Goal: Information Seeking & Learning: Check status

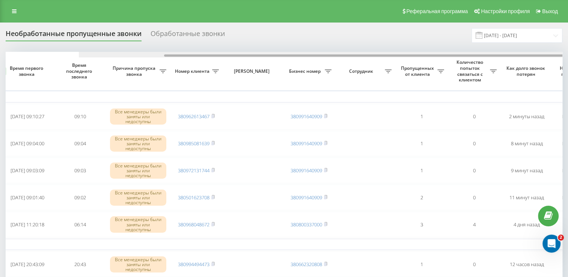
scroll to position [0, 194]
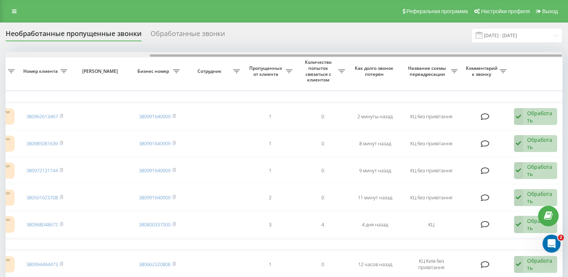
drag, startPoint x: 176, startPoint y: 56, endPoint x: 331, endPoint y: 82, distance: 157.1
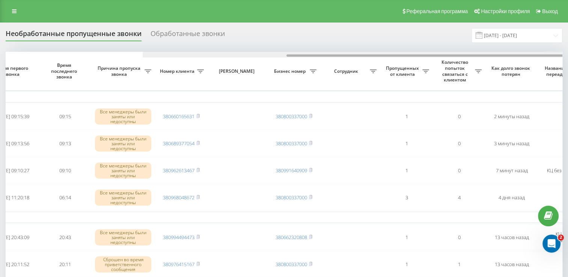
scroll to position [0, 194]
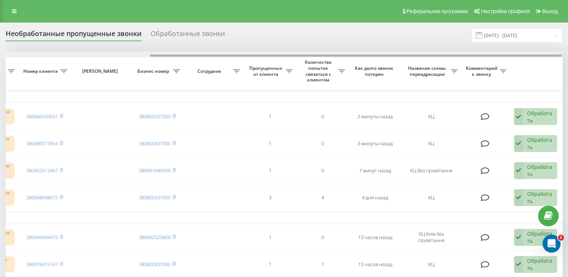
drag, startPoint x: 285, startPoint y: 60, endPoint x: 500, endPoint y: 82, distance: 215.7
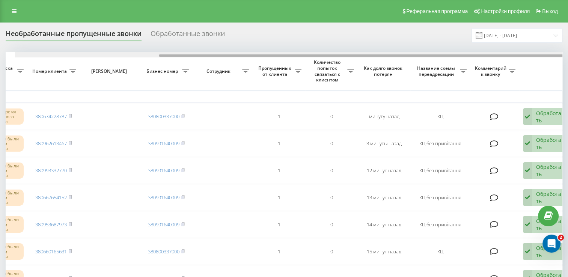
scroll to position [0, 194]
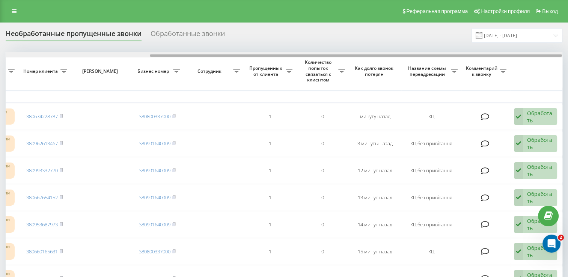
drag, startPoint x: 217, startPoint y: 54, endPoint x: 381, endPoint y: 65, distance: 164.7
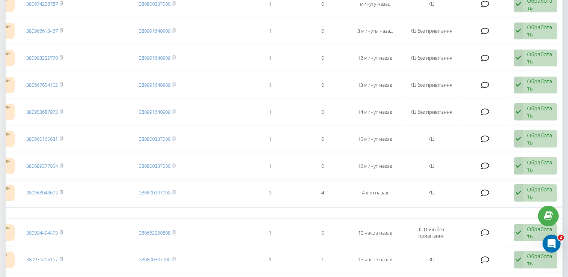
scroll to position [0, 0]
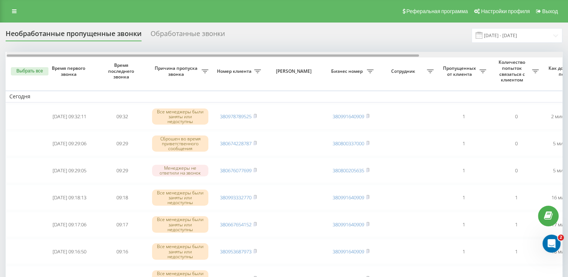
scroll to position [0, 194]
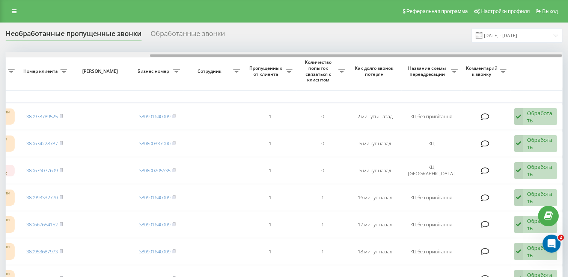
drag, startPoint x: 162, startPoint y: 55, endPoint x: 409, endPoint y: 80, distance: 248.1
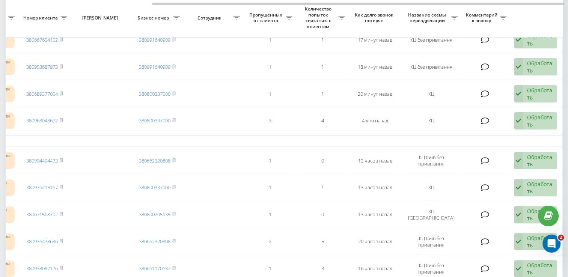
scroll to position [0, 0]
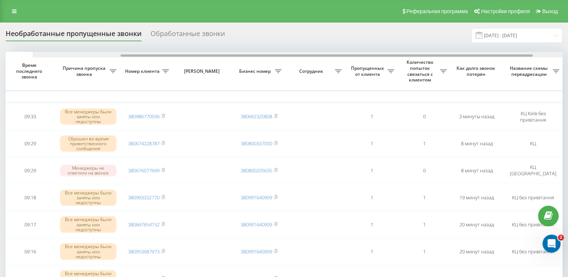
scroll to position [0, 191]
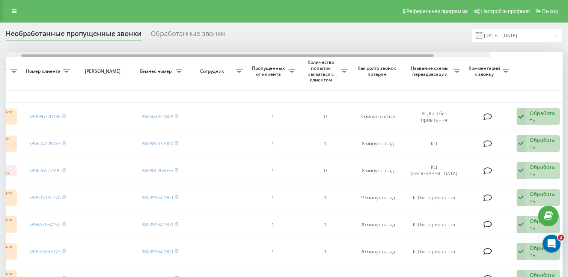
drag, startPoint x: 318, startPoint y: 54, endPoint x: 460, endPoint y: 67, distance: 142.4
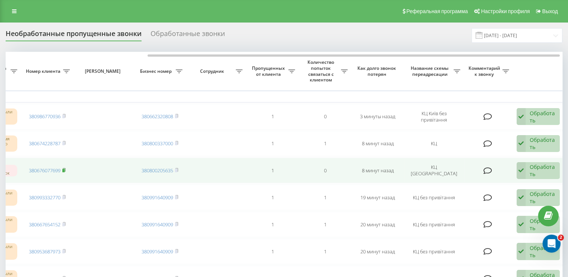
click at [65, 169] on rect at bounding box center [63, 170] width 2 height 3
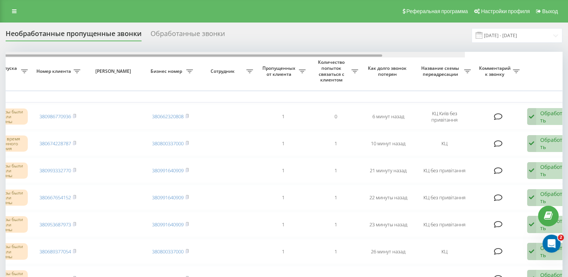
drag, startPoint x: 243, startPoint y: 55, endPoint x: 377, endPoint y: 75, distance: 136.1
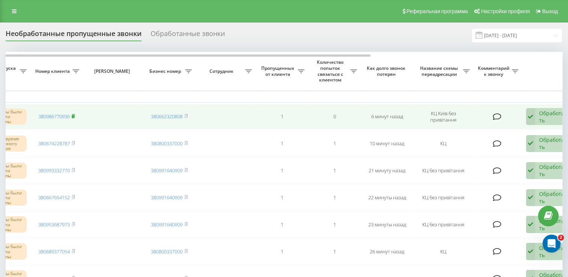
click at [74, 115] on rect at bounding box center [73, 116] width 2 height 3
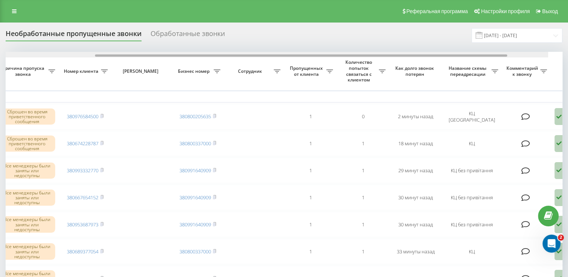
scroll to position [0, 154]
drag, startPoint x: 297, startPoint y: 55, endPoint x: 411, endPoint y: 68, distance: 114.8
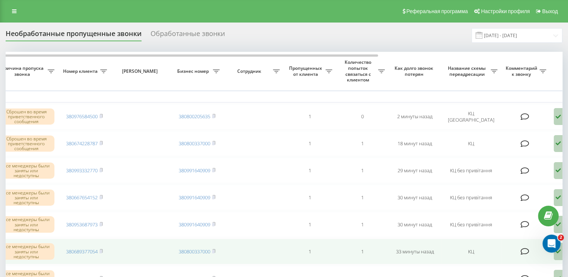
scroll to position [0, 0]
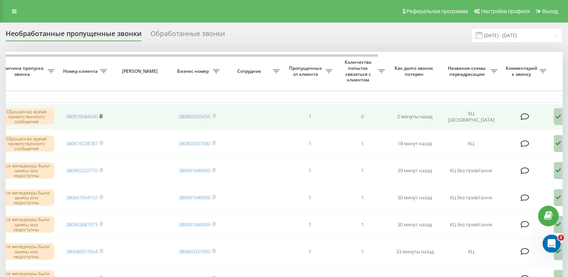
click at [102, 116] on rect at bounding box center [100, 116] width 2 height 3
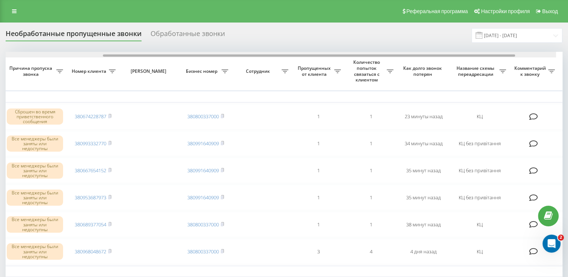
drag, startPoint x: 221, startPoint y: 56, endPoint x: 324, endPoint y: 2, distance: 116.5
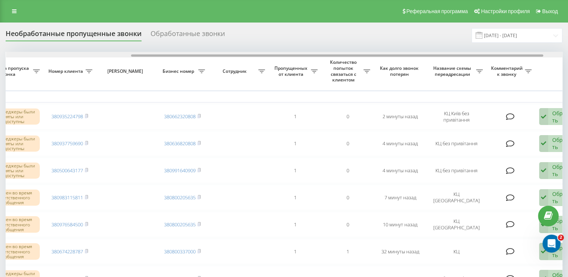
scroll to position [0, 171]
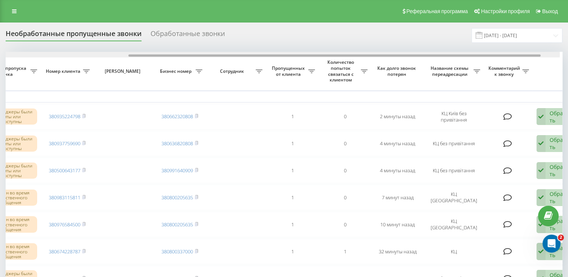
drag, startPoint x: 294, startPoint y: 57, endPoint x: 417, endPoint y: 67, distance: 123.5
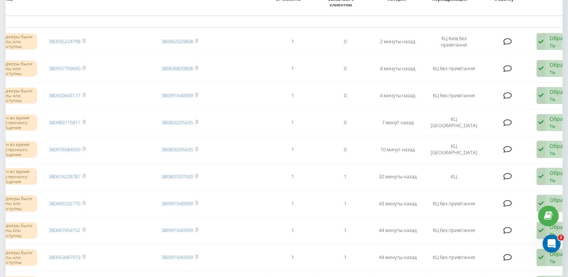
scroll to position [0, 0]
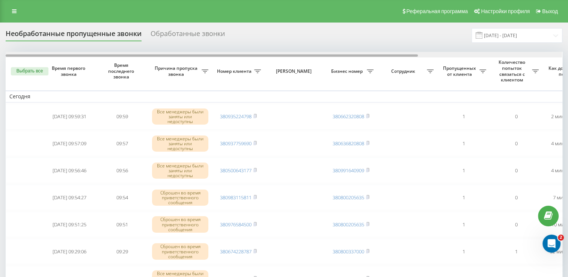
scroll to position [0, 194]
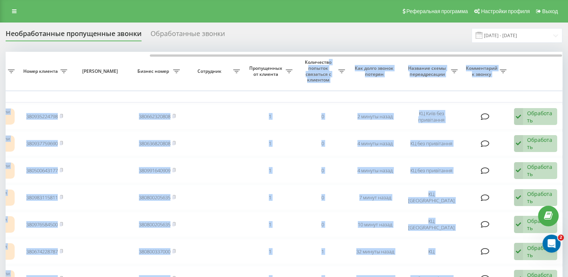
drag, startPoint x: 261, startPoint y: 53, endPoint x: 328, endPoint y: 65, distance: 67.4
drag, startPoint x: 328, startPoint y: 65, endPoint x: 294, endPoint y: 44, distance: 40.1
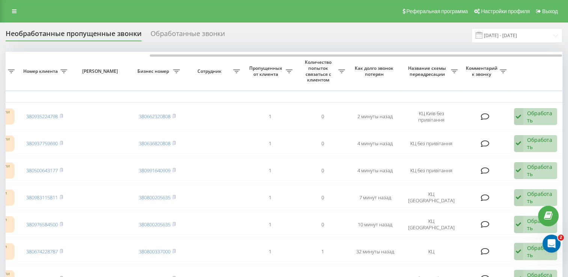
click at [291, 42] on div "Необработанные пропущенные звонки Обработанные звонки [DATE] - [DATE]" at bounding box center [284, 35] width 556 height 15
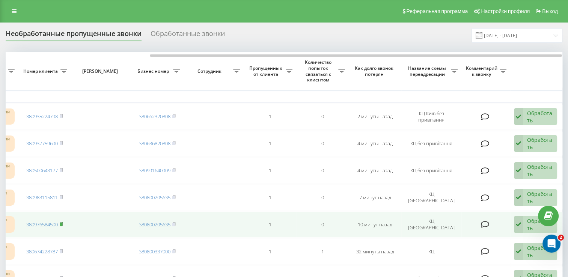
click at [62, 224] on rect at bounding box center [61, 224] width 2 height 3
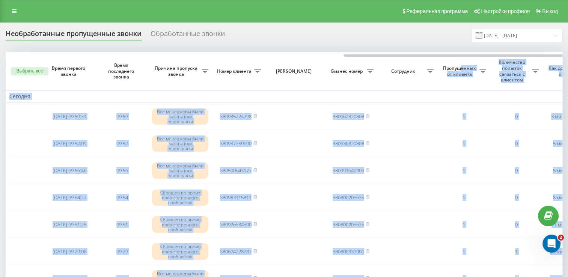
scroll to position [0, 194]
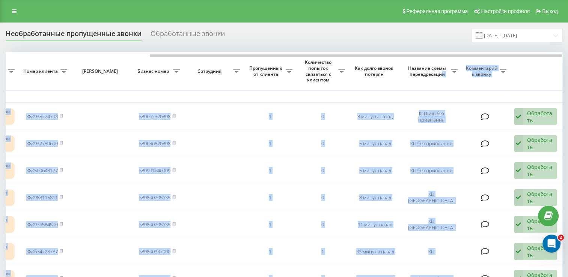
drag, startPoint x: 263, startPoint y: 57, endPoint x: 443, endPoint y: 88, distance: 182.4
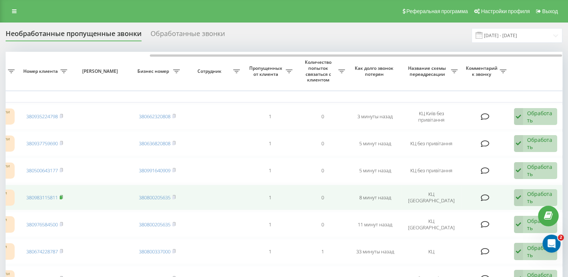
click at [63, 195] on icon at bounding box center [61, 196] width 3 height 3
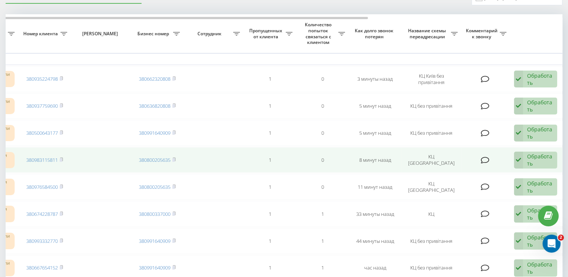
scroll to position [0, 0]
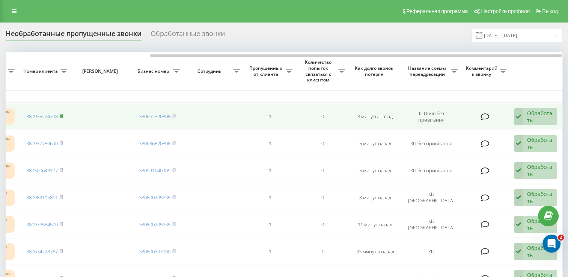
click at [62, 115] on rect at bounding box center [61, 116] width 2 height 3
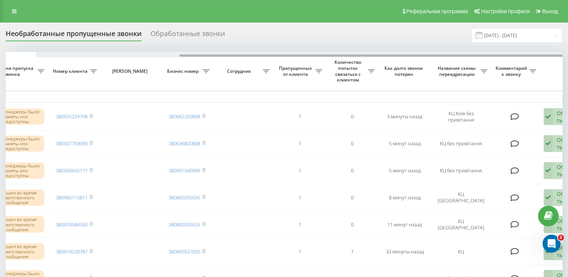
scroll to position [0, 194]
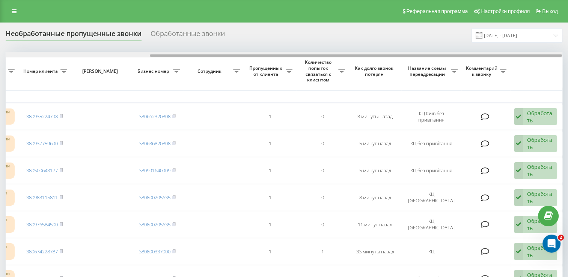
drag, startPoint x: 216, startPoint y: 55, endPoint x: 232, endPoint y: 79, distance: 28.4
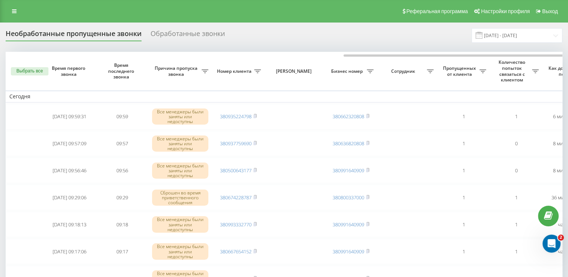
scroll to position [0, 194]
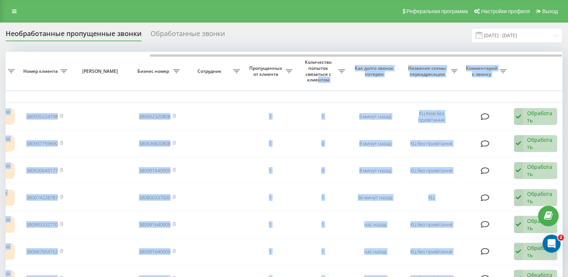
drag, startPoint x: 180, startPoint y: 54, endPoint x: 317, endPoint y: 84, distance: 140.7
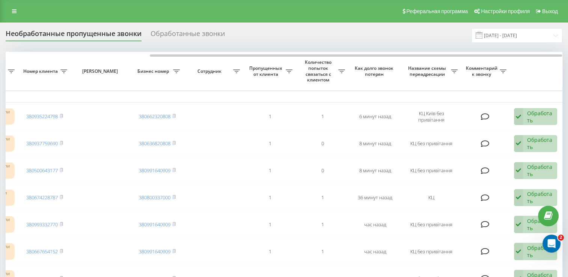
drag, startPoint x: 317, startPoint y: 84, endPoint x: 287, endPoint y: 38, distance: 55.6
click at [287, 38] on div "Необработанные пропущенные звонки Обработанные звонки [DATE] - [DATE]" at bounding box center [284, 35] width 556 height 15
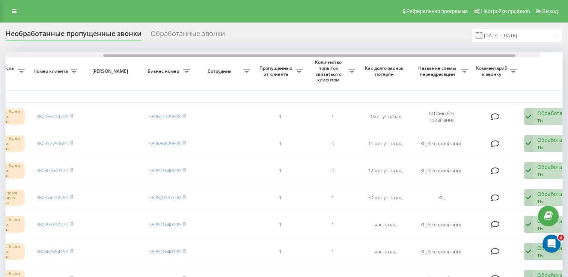
drag, startPoint x: 293, startPoint y: 55, endPoint x: 444, endPoint y: 82, distance: 153.9
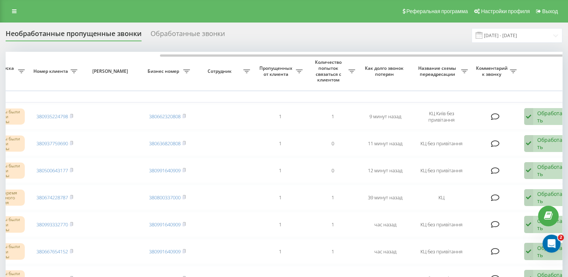
scroll to position [0, 194]
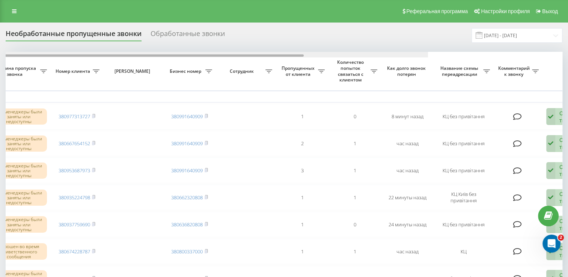
drag, startPoint x: 254, startPoint y: 59, endPoint x: 363, endPoint y: 80, distance: 111.5
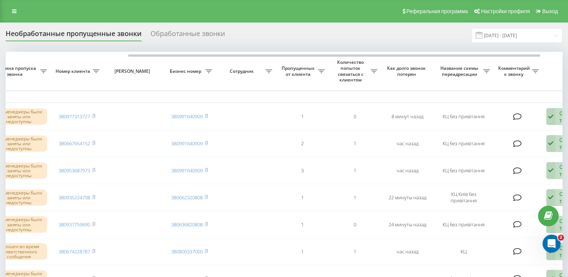
scroll to position [0, 163]
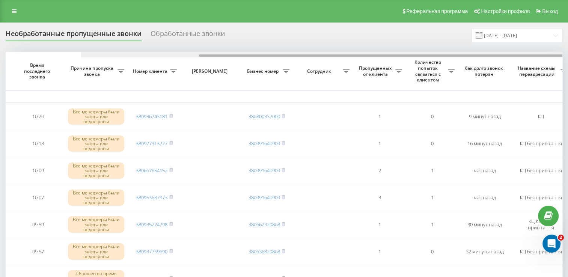
scroll to position [0, 194]
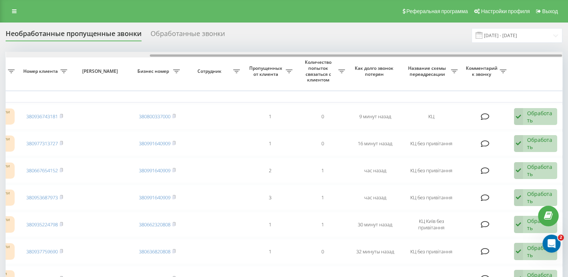
drag, startPoint x: 189, startPoint y: 55, endPoint x: 335, endPoint y: 77, distance: 146.9
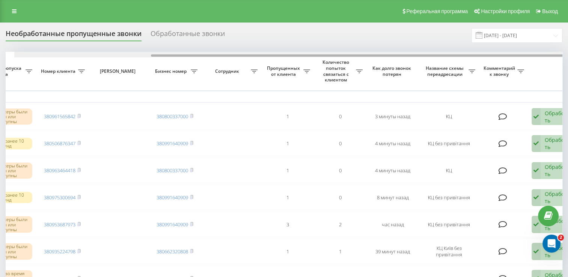
scroll to position [0, 185]
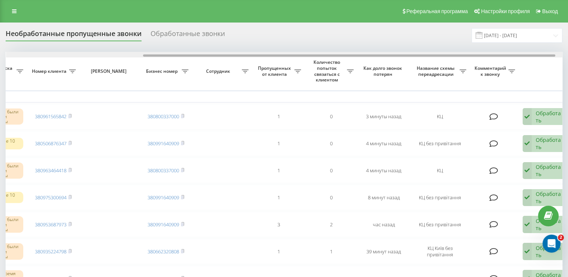
drag, startPoint x: 246, startPoint y: 55, endPoint x: 383, endPoint y: 76, distance: 138.9
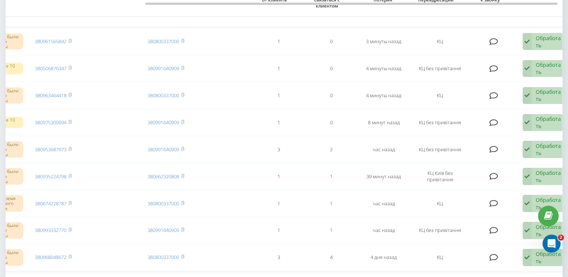
scroll to position [0, 0]
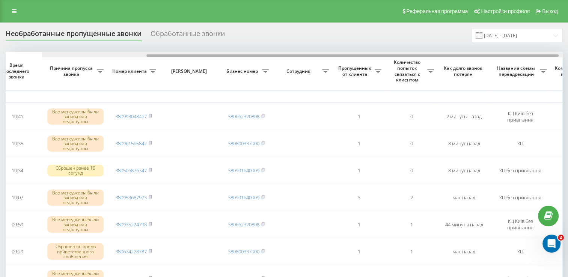
scroll to position [0, 192]
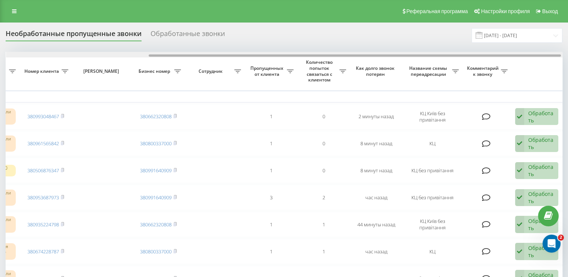
drag, startPoint x: 300, startPoint y: 56, endPoint x: 443, endPoint y: 76, distance: 144.3
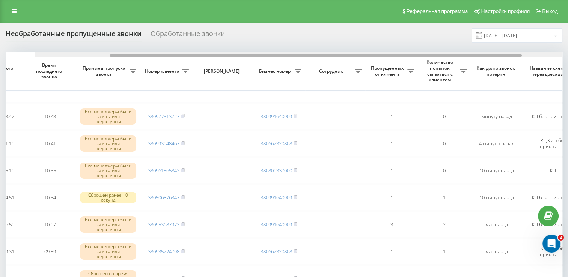
scroll to position [0, 194]
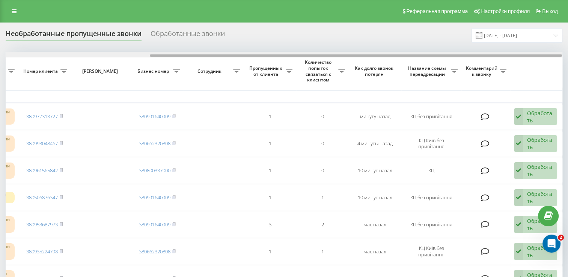
drag, startPoint x: 246, startPoint y: 54, endPoint x: 402, endPoint y: 53, distance: 156.1
click at [402, 53] on div at bounding box center [284, 55] width 556 height 6
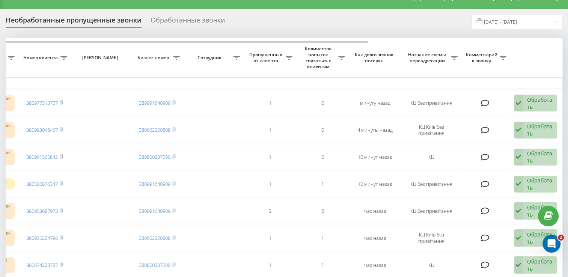
scroll to position [0, 0]
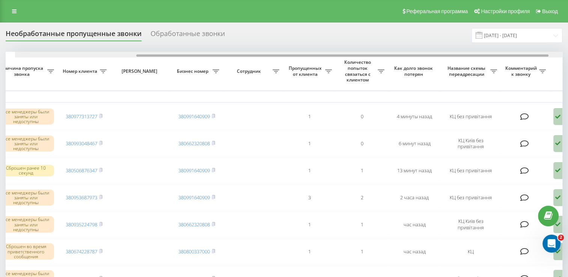
scroll to position [0, 194]
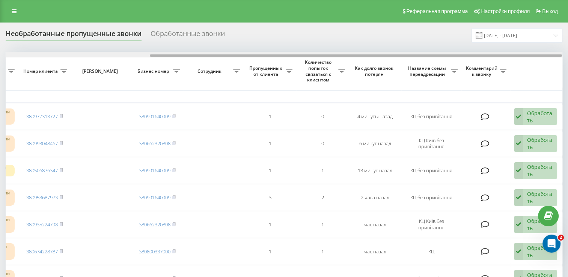
drag, startPoint x: 232, startPoint y: 56, endPoint x: 380, endPoint y: 76, distance: 149.1
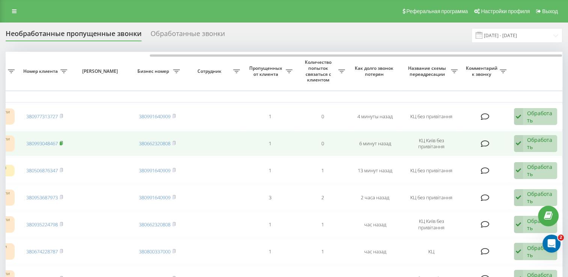
click at [63, 141] on icon at bounding box center [61, 143] width 3 height 5
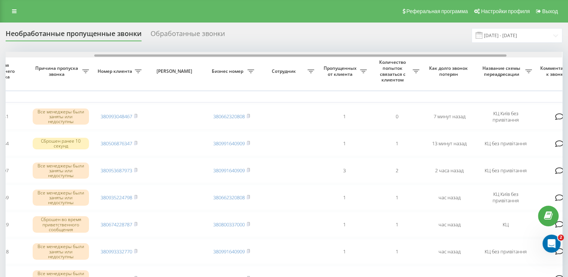
scroll to position [0, 194]
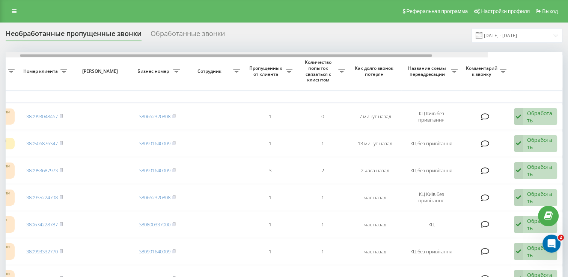
drag, startPoint x: 298, startPoint y: 55, endPoint x: 480, endPoint y: 63, distance: 182.1
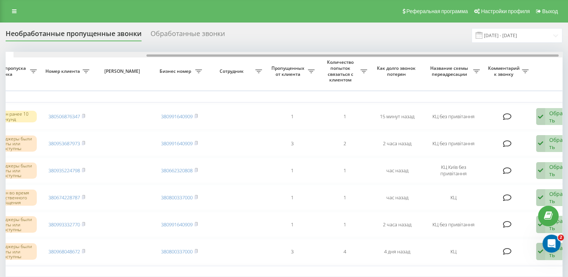
scroll to position [0, 180]
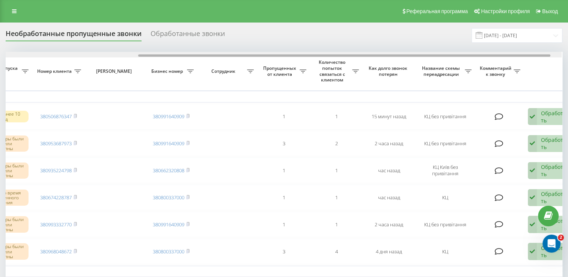
drag, startPoint x: 160, startPoint y: 55, endPoint x: 293, endPoint y: 62, distance: 133.4
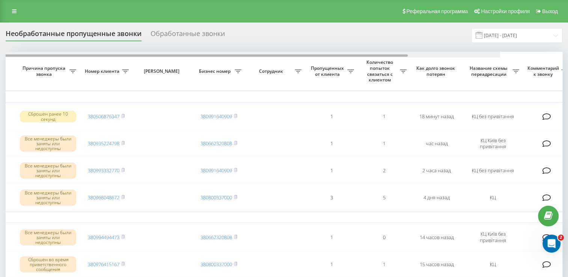
scroll to position [0, 194]
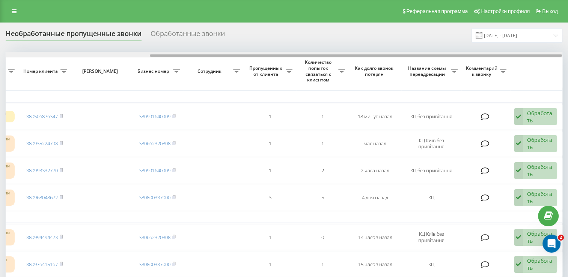
drag, startPoint x: 162, startPoint y: 54, endPoint x: 317, endPoint y: 79, distance: 157.6
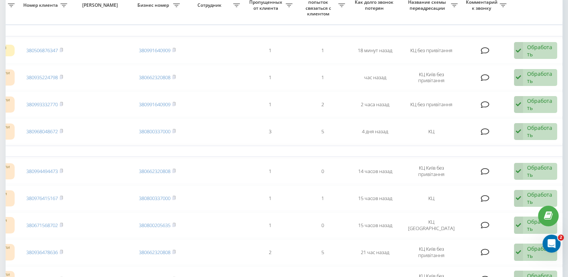
scroll to position [75, 0]
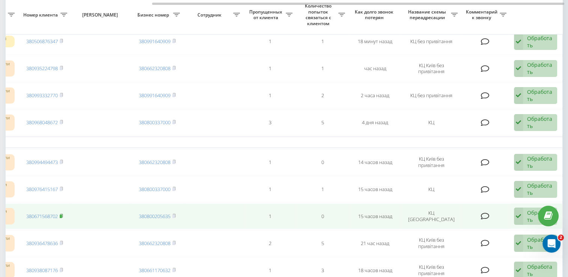
click at [62, 215] on rect at bounding box center [61, 216] width 2 height 3
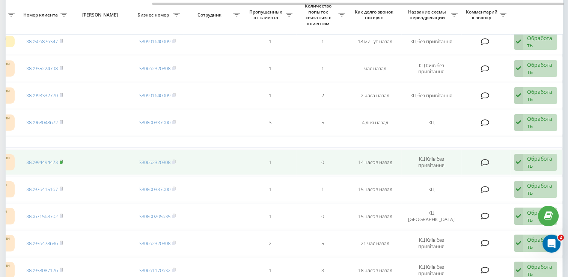
click at [63, 161] on icon at bounding box center [61, 161] width 3 height 5
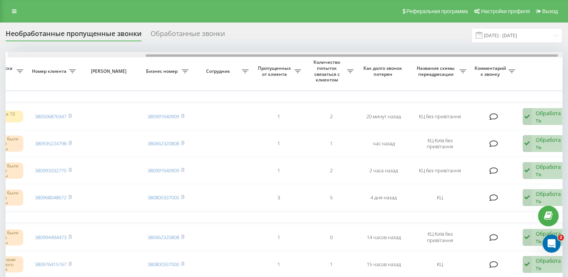
drag, startPoint x: 211, startPoint y: 55, endPoint x: 348, endPoint y: 68, distance: 137.6
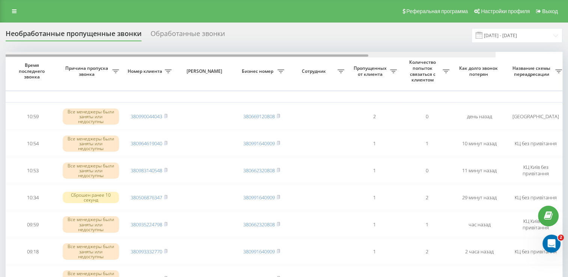
scroll to position [0, 194]
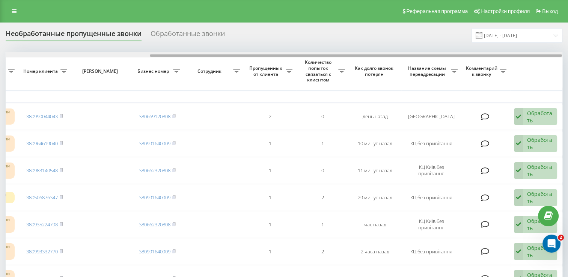
drag, startPoint x: 302, startPoint y: 56, endPoint x: 480, endPoint y: 74, distance: 178.4
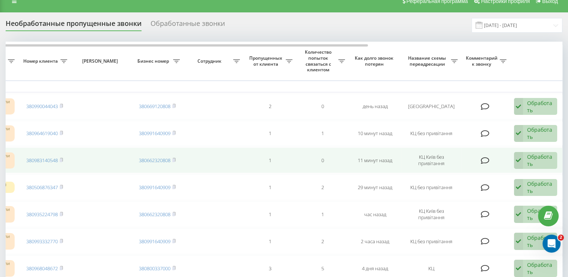
scroll to position [0, 0]
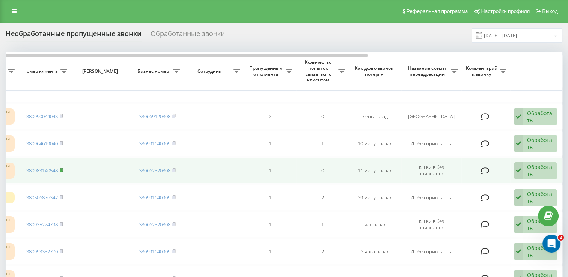
click at [63, 169] on icon at bounding box center [61, 169] width 3 height 3
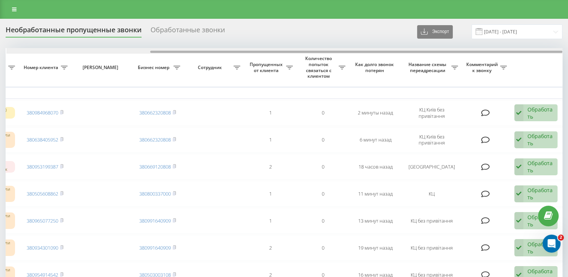
scroll to position [0, 194]
drag, startPoint x: 314, startPoint y: 50, endPoint x: 460, endPoint y: 65, distance: 146.7
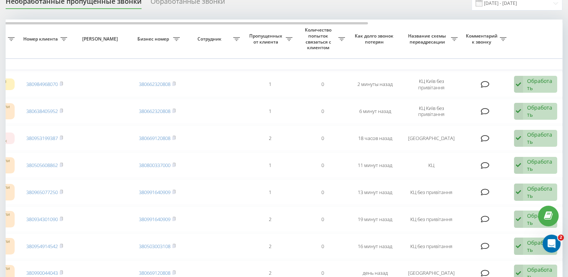
scroll to position [0, 0]
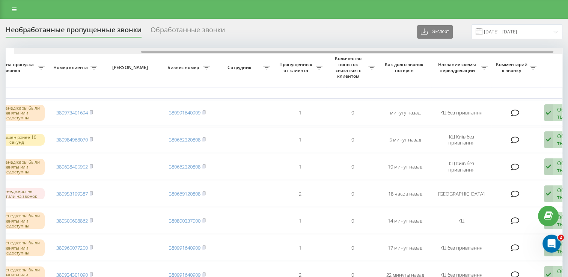
scroll to position [0, 173]
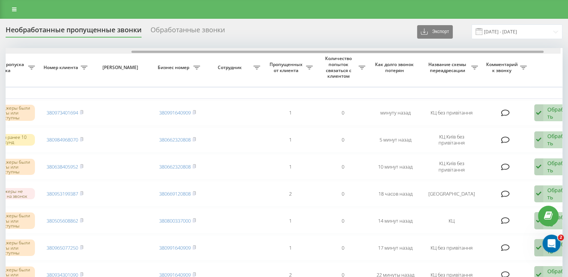
drag, startPoint x: 341, startPoint y: 51, endPoint x: 470, endPoint y: 66, distance: 129.2
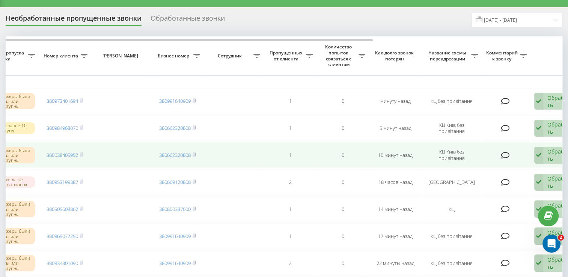
scroll to position [0, 0]
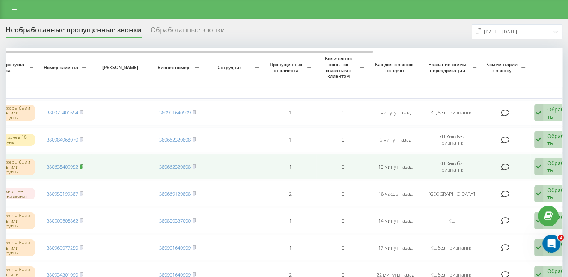
click at [82, 166] on rect at bounding box center [81, 166] width 2 height 3
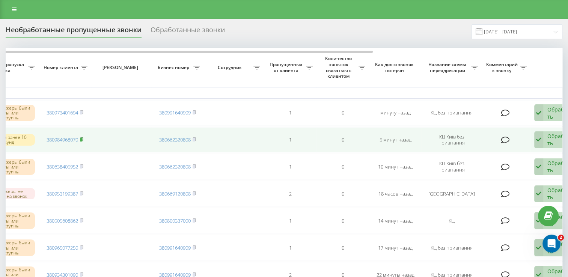
click at [83, 138] on icon at bounding box center [81, 139] width 3 height 5
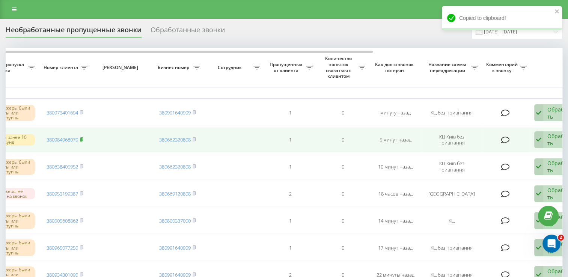
click at [83, 138] on icon at bounding box center [81, 139] width 3 height 5
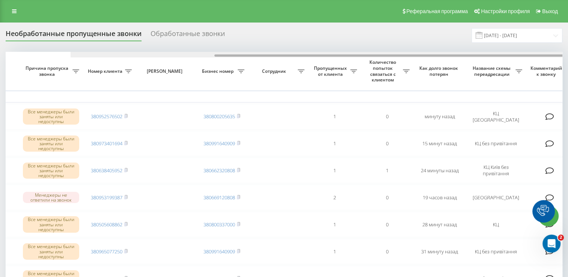
scroll to position [0, 194]
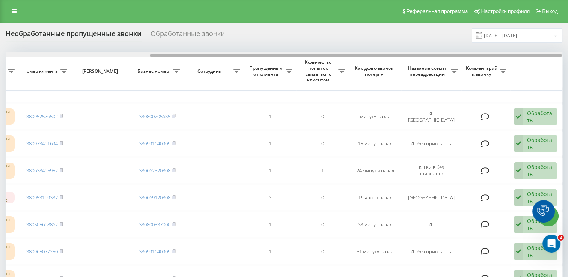
drag, startPoint x: 260, startPoint y: 54, endPoint x: 404, endPoint y: 60, distance: 144.5
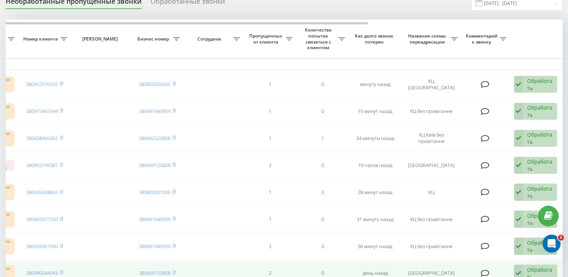
scroll to position [38, 0]
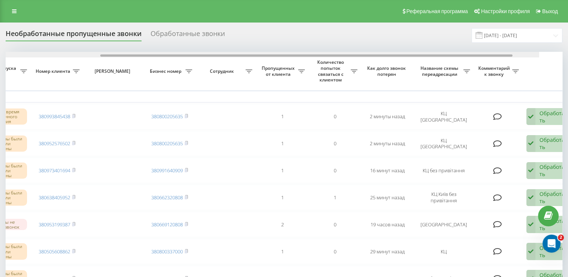
scroll to position [0, 194]
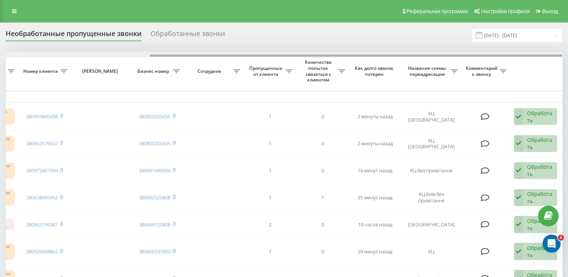
drag, startPoint x: 294, startPoint y: 54, endPoint x: 462, endPoint y: 57, distance: 168.1
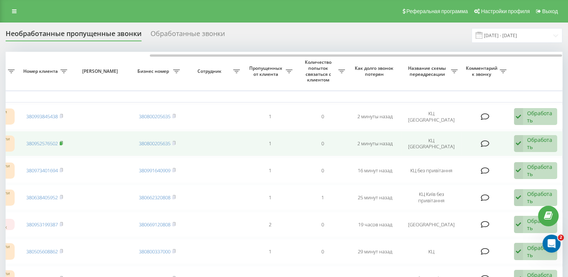
click at [63, 143] on icon at bounding box center [61, 142] width 3 height 3
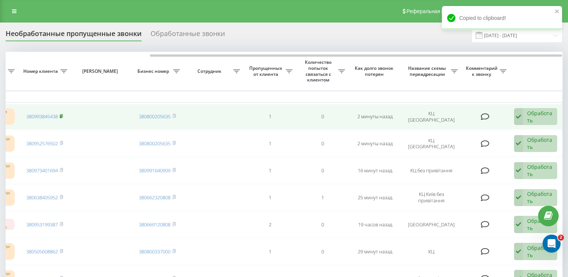
click at [62, 116] on rect at bounding box center [61, 116] width 2 height 3
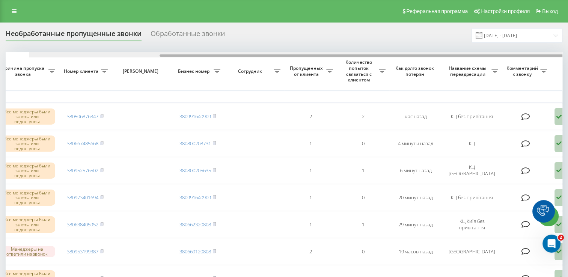
scroll to position [0, 177]
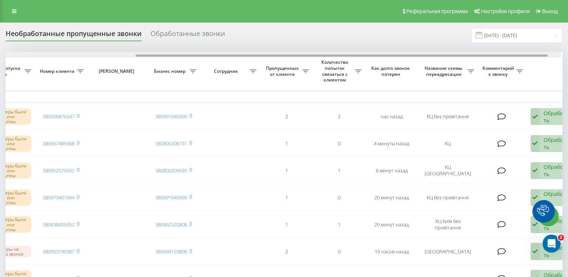
drag, startPoint x: 196, startPoint y: 55, endPoint x: 327, endPoint y: 82, distance: 134.1
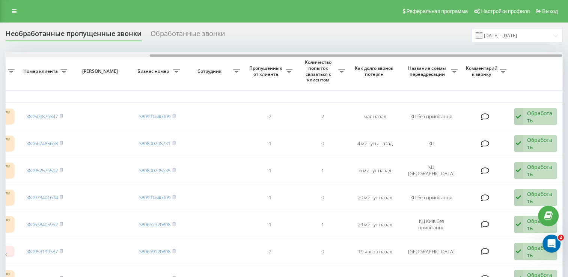
drag, startPoint x: 352, startPoint y: 56, endPoint x: 427, endPoint y: 71, distance: 77.0
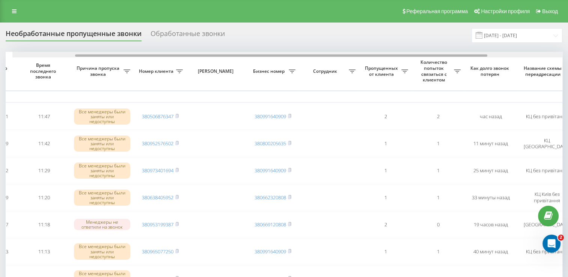
scroll to position [0, 194]
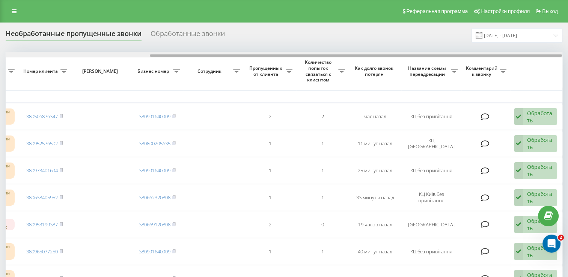
drag, startPoint x: 192, startPoint y: 56, endPoint x: 370, endPoint y: 91, distance: 180.8
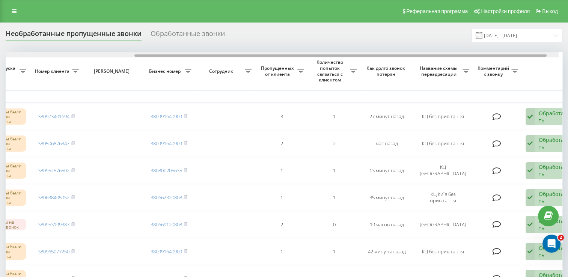
drag, startPoint x: 160, startPoint y: 54, endPoint x: 296, endPoint y: 70, distance: 136.3
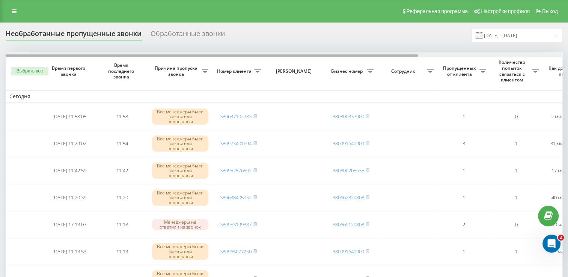
scroll to position [0, 194]
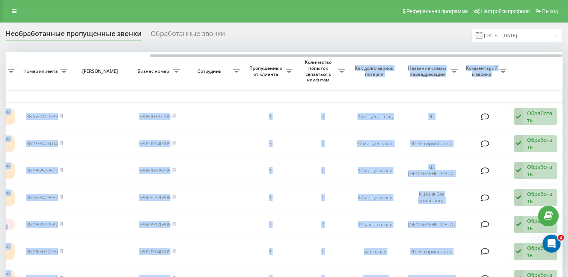
drag, startPoint x: 239, startPoint y: 57, endPoint x: 361, endPoint y: 70, distance: 123.0
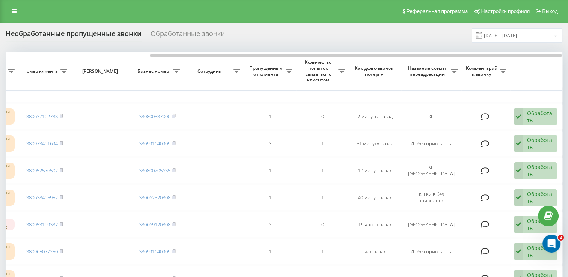
drag, startPoint x: 361, startPoint y: 70, endPoint x: 297, endPoint y: 39, distance: 71.0
click at [297, 39] on div "Необработанные пропущенные звонки Обработанные звонки 19.08.2025 - 19.09.2025" at bounding box center [284, 35] width 556 height 15
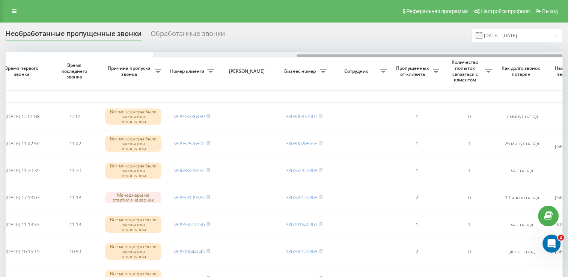
scroll to position [0, 194]
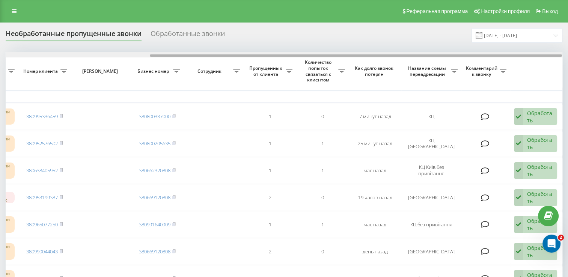
drag, startPoint x: 321, startPoint y: 56, endPoint x: 510, endPoint y: 62, distance: 189.2
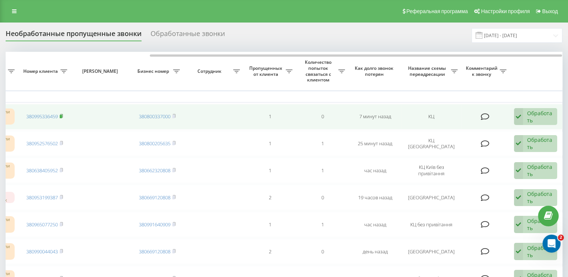
click at [60, 116] on rect at bounding box center [61, 116] width 2 height 3
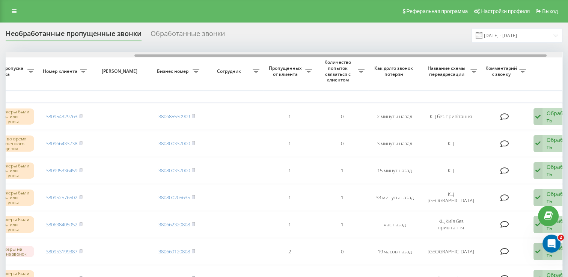
scroll to position [0, 194]
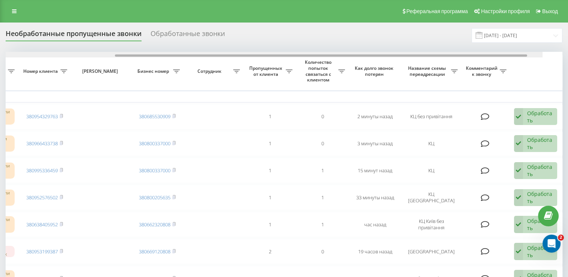
drag, startPoint x: 382, startPoint y: 56, endPoint x: 534, endPoint y: 77, distance: 152.9
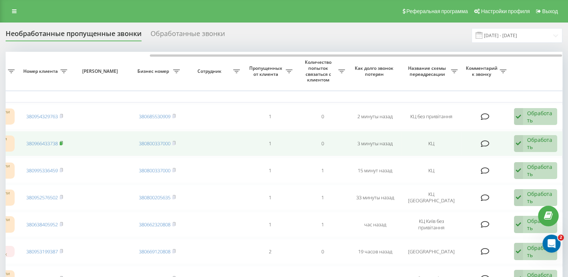
click at [61, 142] on rect at bounding box center [61, 143] width 2 height 3
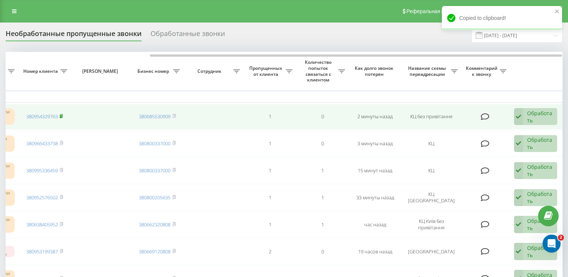
click at [62, 115] on rect at bounding box center [61, 116] width 2 height 3
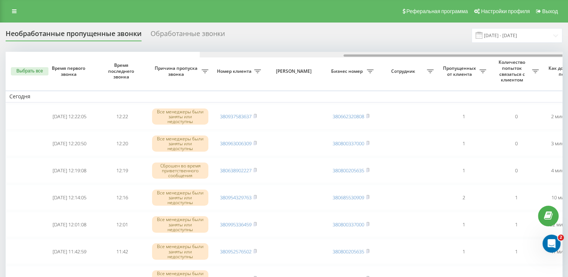
scroll to position [0, 194]
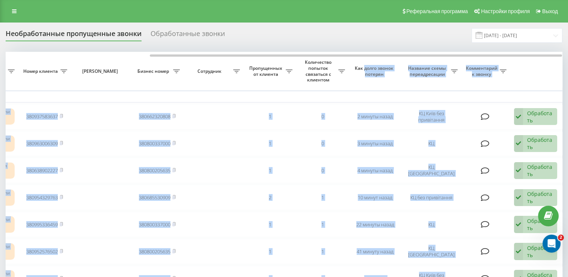
drag, startPoint x: 240, startPoint y: 54, endPoint x: 372, endPoint y: 62, distance: 132.3
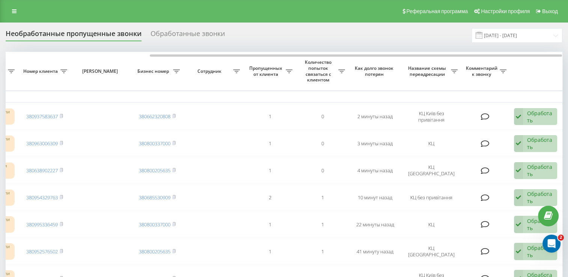
drag, startPoint x: 372, startPoint y: 62, endPoint x: 308, endPoint y: 29, distance: 72.1
click at [308, 29] on div "Необработанные пропущенные звонки Обработанные звонки 19.08.2025 - 19.09.2025" at bounding box center [284, 35] width 556 height 15
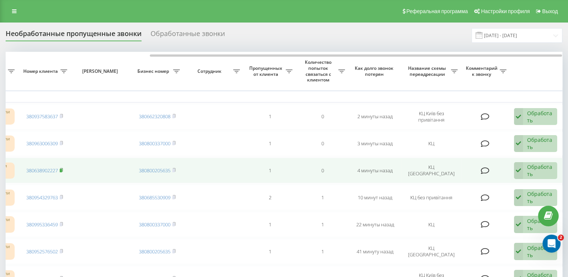
click at [62, 169] on rect at bounding box center [61, 170] width 2 height 3
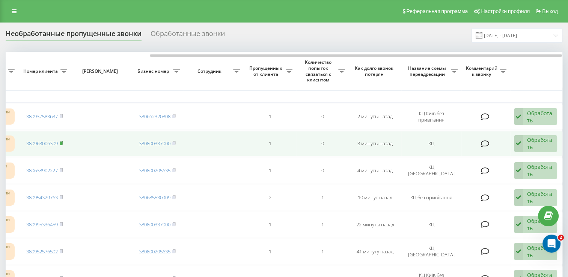
click at [62, 143] on rect at bounding box center [61, 143] width 2 height 3
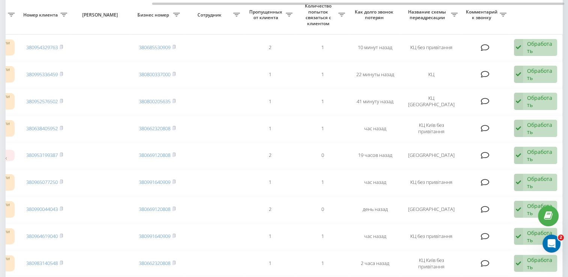
scroll to position [0, 0]
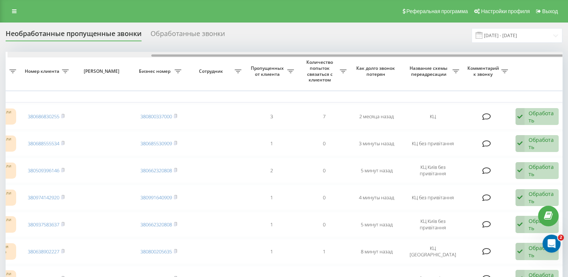
scroll to position [0, 194]
drag, startPoint x: 182, startPoint y: 54, endPoint x: 339, endPoint y: 82, distance: 160.3
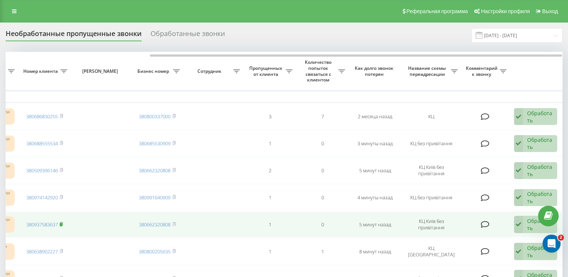
click at [62, 223] on rect at bounding box center [61, 224] width 2 height 3
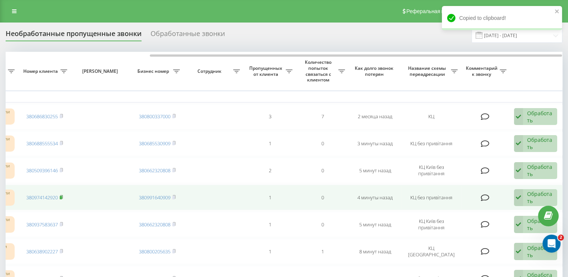
click at [61, 196] on rect at bounding box center [61, 197] width 2 height 3
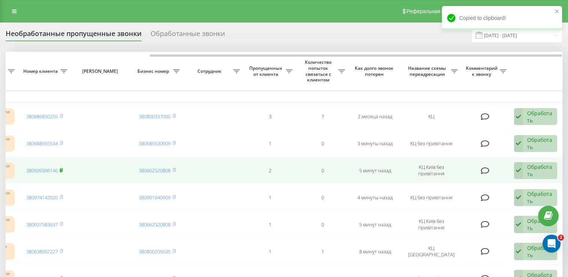
click at [62, 168] on icon at bounding box center [61, 170] width 3 height 5
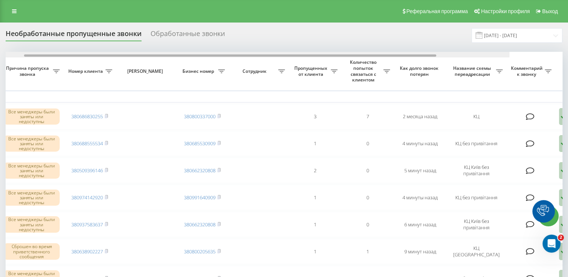
scroll to position [0, 194]
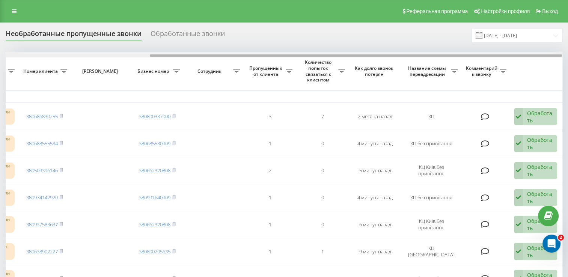
drag, startPoint x: 273, startPoint y: 55, endPoint x: 469, endPoint y: 86, distance: 197.4
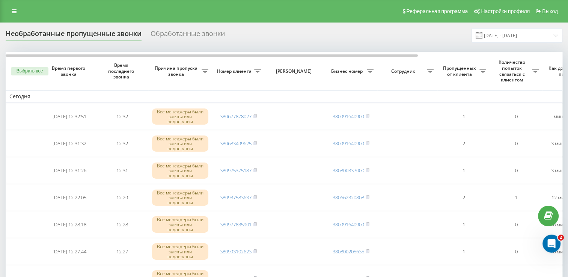
scroll to position [0, 194]
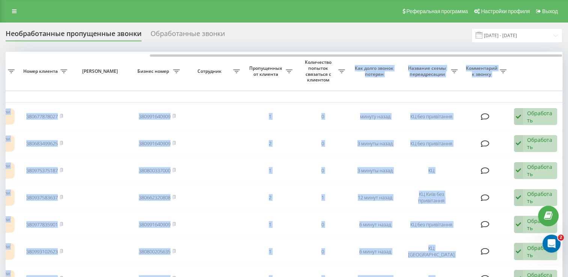
drag, startPoint x: 203, startPoint y: 53, endPoint x: 338, endPoint y: 77, distance: 136.4
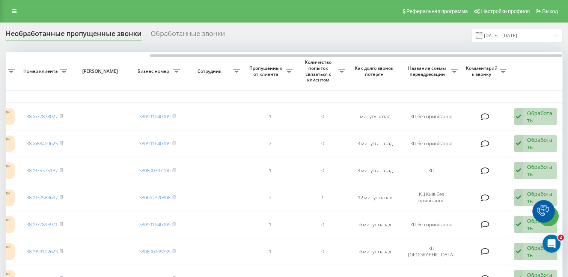
drag, startPoint x: 338, startPoint y: 77, endPoint x: 272, endPoint y: 42, distance: 74.4
click at [272, 42] on div "Необработанные пропущенные звонки Обработанные звонки 19.08.2025 - 19.09.2025" at bounding box center [284, 35] width 556 height 15
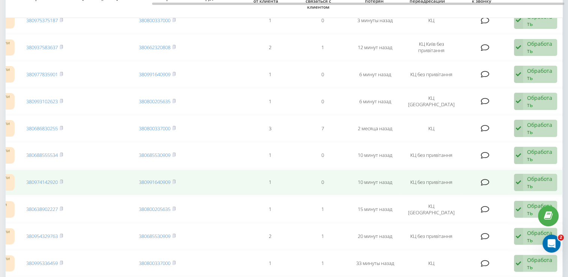
scroll to position [75, 0]
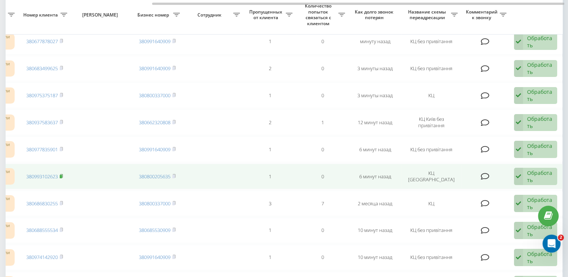
click at [63, 175] on icon at bounding box center [61, 176] width 3 height 5
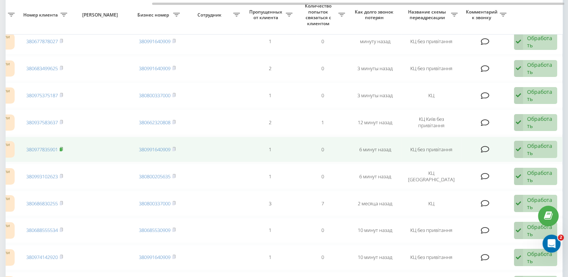
click at [62, 148] on rect at bounding box center [61, 149] width 2 height 3
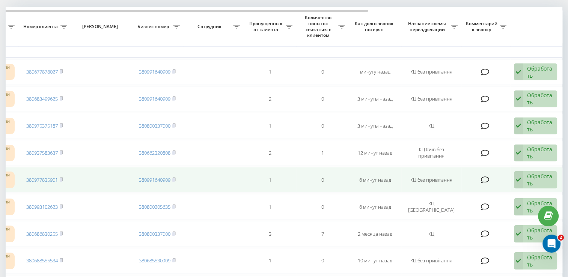
scroll to position [38, 0]
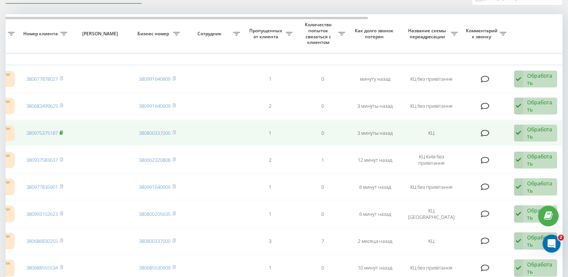
click at [62, 133] on rect at bounding box center [61, 132] width 2 height 3
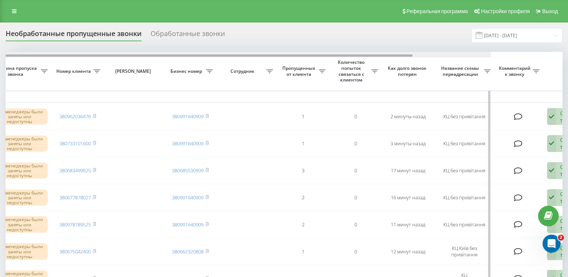
drag, startPoint x: 327, startPoint y: 55, endPoint x: 477, endPoint y: 58, distance: 149.7
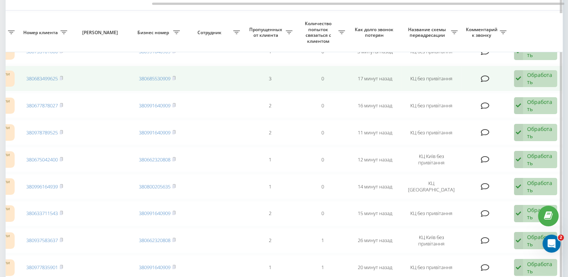
scroll to position [113, 0]
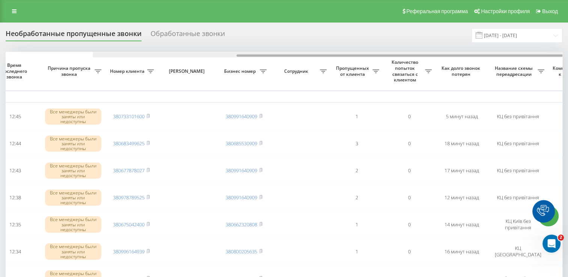
scroll to position [0, 194]
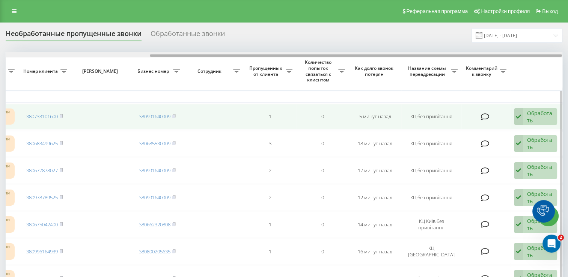
drag, startPoint x: 201, startPoint y: 55, endPoint x: 444, endPoint y: 107, distance: 248.5
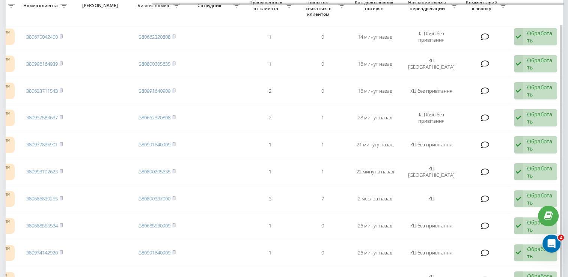
scroll to position [150, 0]
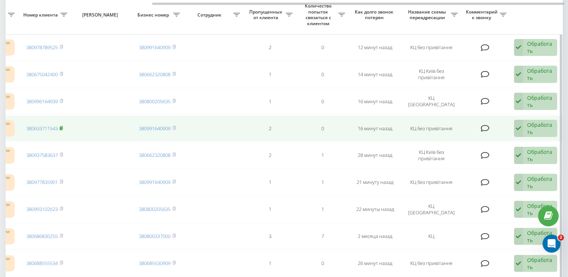
click at [63, 126] on icon at bounding box center [61, 128] width 3 height 5
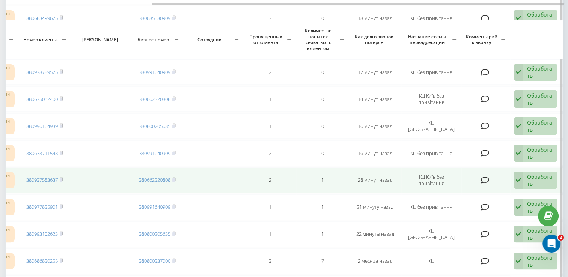
scroll to position [113, 0]
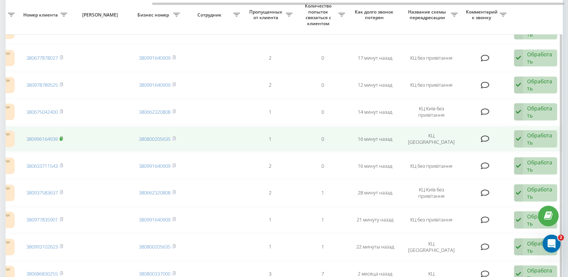
click at [63, 137] on icon at bounding box center [61, 138] width 3 height 5
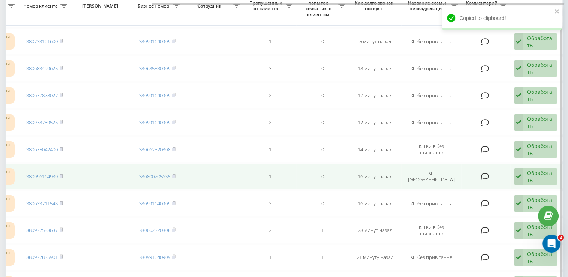
scroll to position [38, 0]
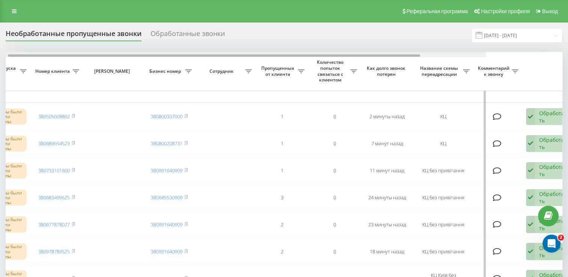
scroll to position [0, 194]
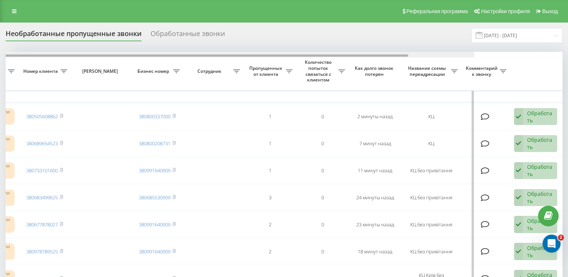
drag, startPoint x: 246, startPoint y: 55, endPoint x: 399, endPoint y: 80, distance: 155.0
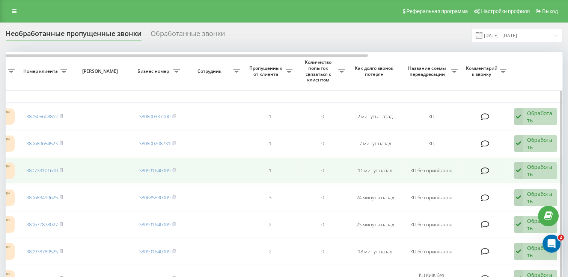
scroll to position [75, 0]
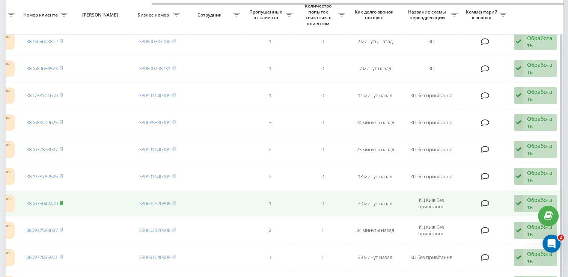
click at [62, 203] on rect at bounding box center [61, 203] width 2 height 3
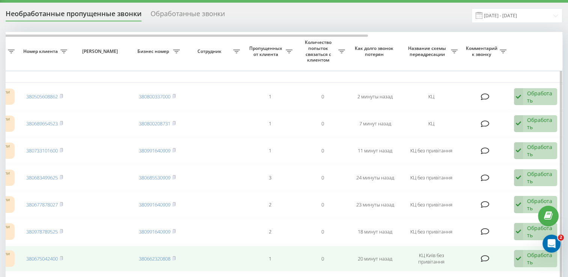
scroll to position [38, 0]
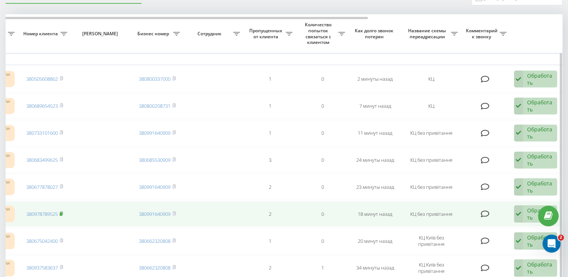
click at [63, 212] on icon at bounding box center [61, 213] width 3 height 3
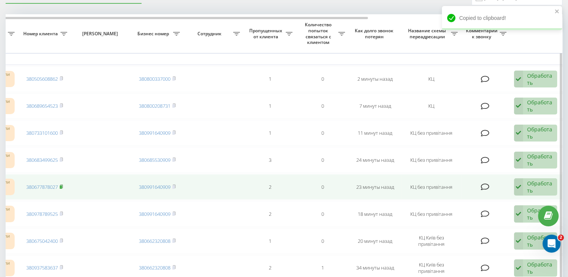
click at [63, 186] on icon at bounding box center [61, 186] width 3 height 5
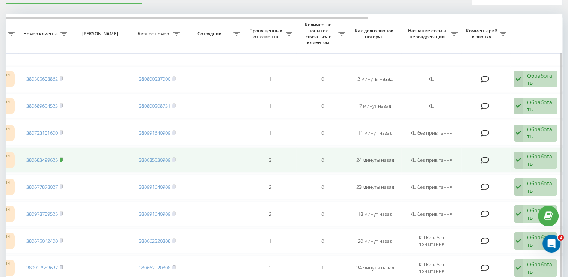
click at [62, 159] on rect at bounding box center [61, 159] width 2 height 3
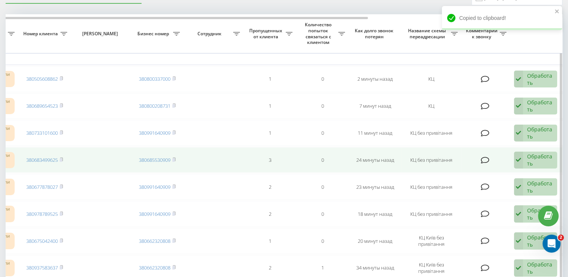
scroll to position [0, 0]
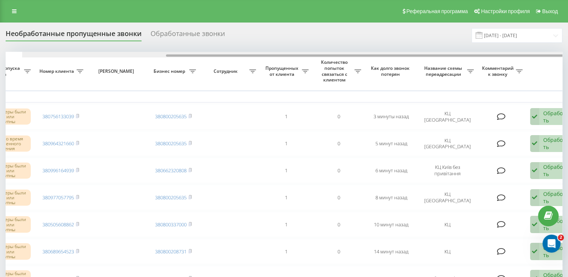
scroll to position [0, 194]
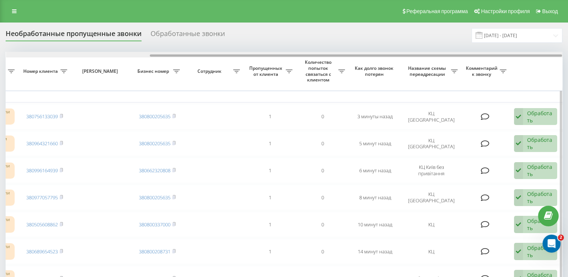
drag, startPoint x: 242, startPoint y: 56, endPoint x: 394, endPoint y: 77, distance: 153.6
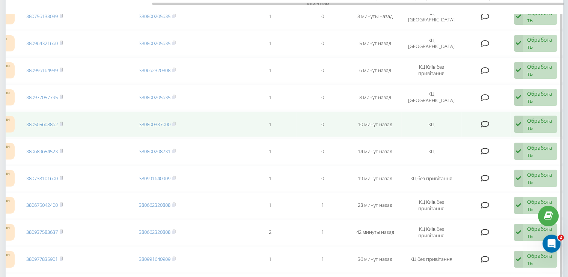
scroll to position [113, 0]
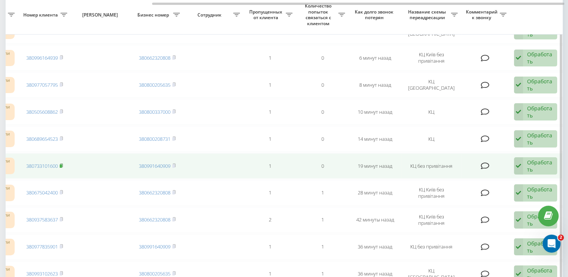
click at [63, 164] on icon at bounding box center [61, 165] width 3 height 5
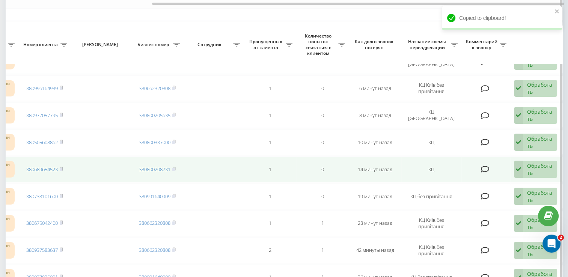
scroll to position [75, 0]
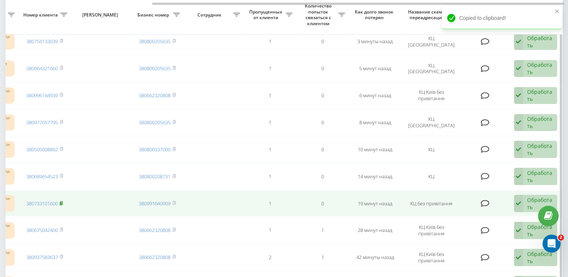
click at [62, 202] on rect at bounding box center [61, 203] width 2 height 3
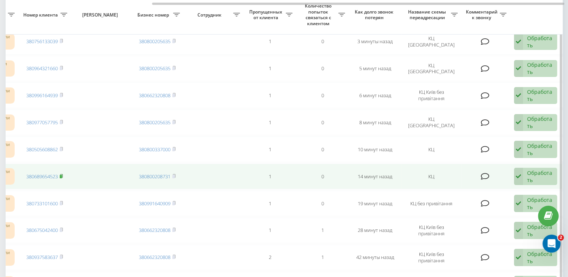
click at [62, 175] on rect at bounding box center [61, 176] width 2 height 3
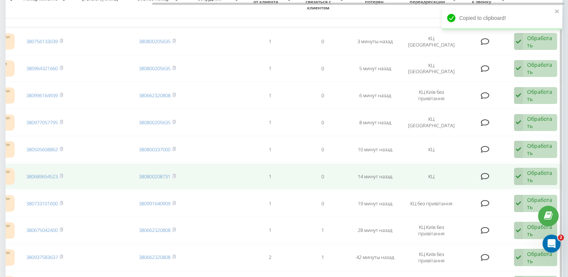
scroll to position [38, 0]
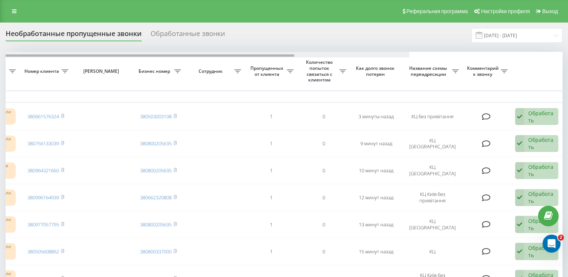
scroll to position [0, 194]
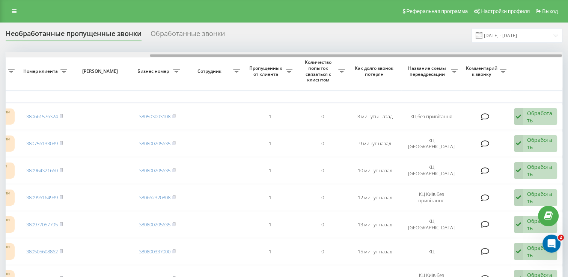
drag, startPoint x: 276, startPoint y: 54, endPoint x: 495, endPoint y: 86, distance: 221.7
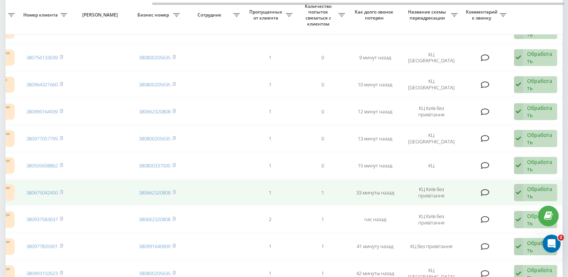
scroll to position [75, 0]
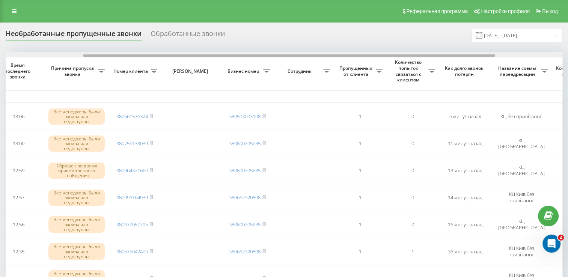
scroll to position [0, 194]
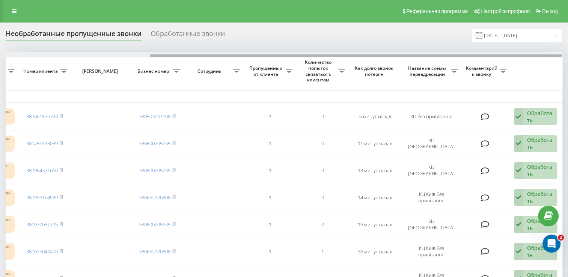
drag, startPoint x: 259, startPoint y: 55, endPoint x: 444, endPoint y: 81, distance: 187.2
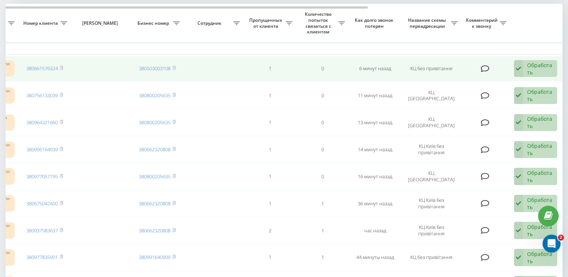
scroll to position [75, 0]
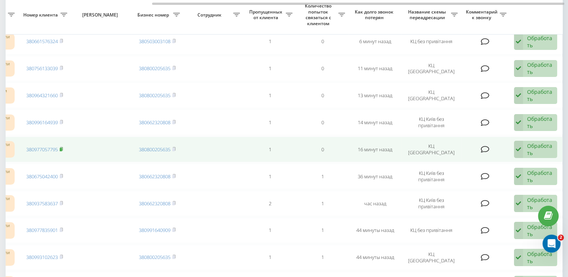
click at [61, 148] on rect at bounding box center [61, 149] width 2 height 3
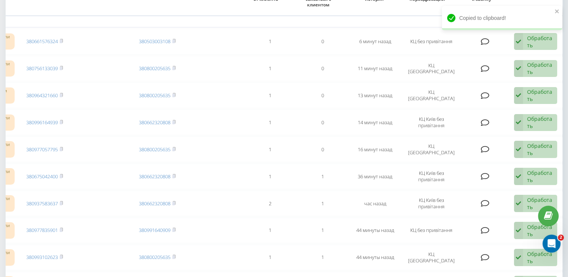
scroll to position [38, 0]
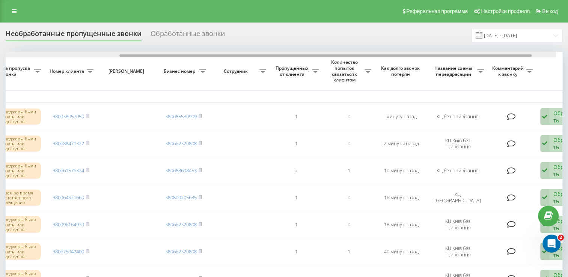
scroll to position [0, 194]
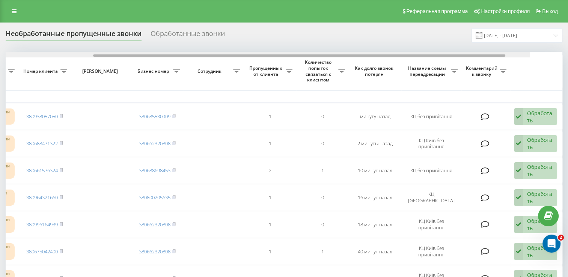
drag, startPoint x: 269, startPoint y: 54, endPoint x: 437, endPoint y: 84, distance: 170.6
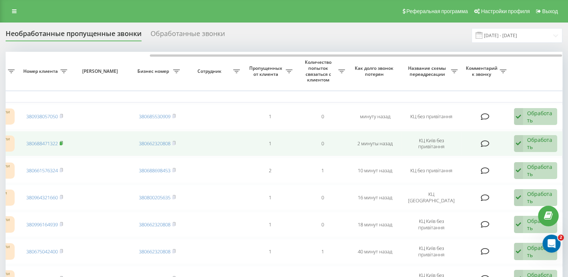
click at [63, 143] on icon at bounding box center [61, 143] width 3 height 5
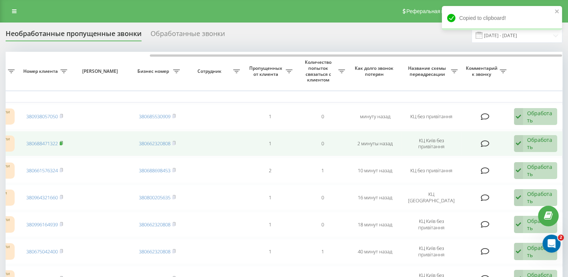
click at [62, 142] on rect at bounding box center [61, 143] width 2 height 3
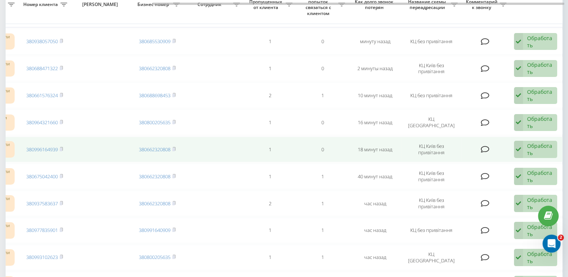
scroll to position [0, 0]
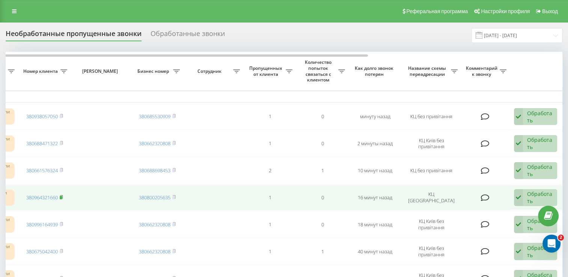
click at [61, 196] on rect at bounding box center [61, 197] width 2 height 3
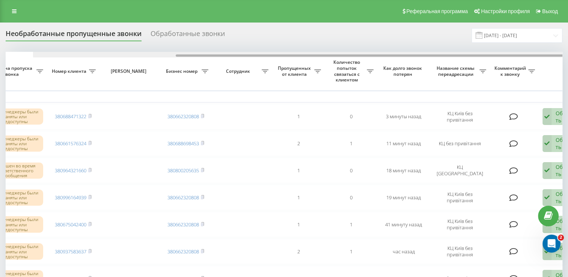
scroll to position [0, 194]
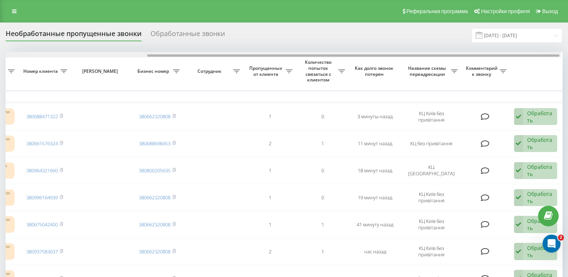
drag, startPoint x: 206, startPoint y: 55, endPoint x: 364, endPoint y: 58, distance: 158.7
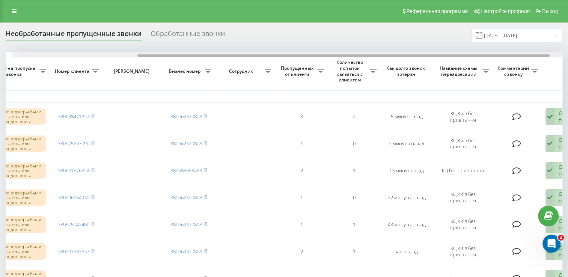
scroll to position [0, 194]
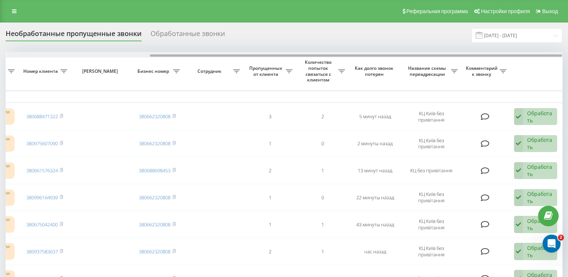
drag, startPoint x: 181, startPoint y: 54, endPoint x: 346, endPoint y: 70, distance: 166.2
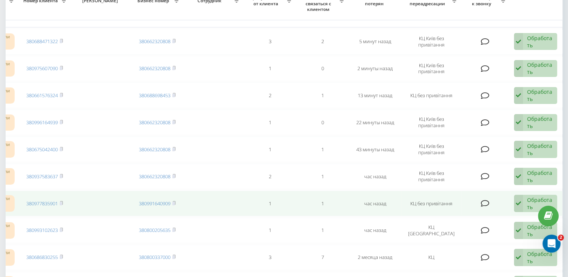
scroll to position [0, 0]
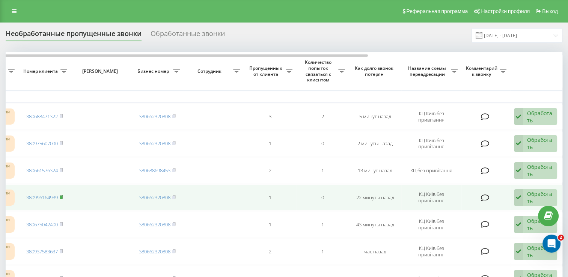
click at [63, 195] on icon at bounding box center [61, 197] width 3 height 5
click at [62, 196] on rect at bounding box center [61, 197] width 2 height 3
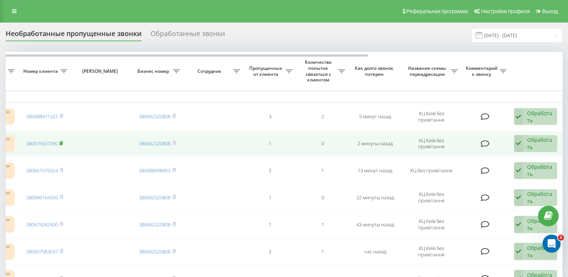
click at [63, 141] on icon at bounding box center [61, 143] width 3 height 5
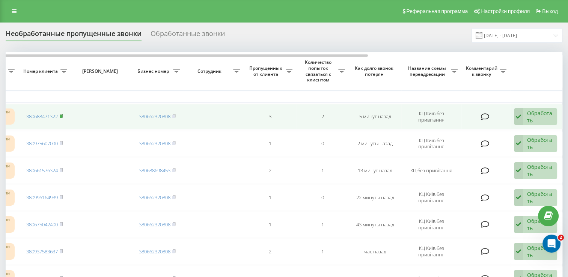
click at [62, 115] on rect at bounding box center [61, 116] width 2 height 3
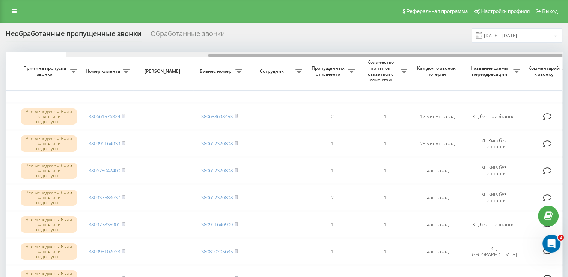
scroll to position [0, 194]
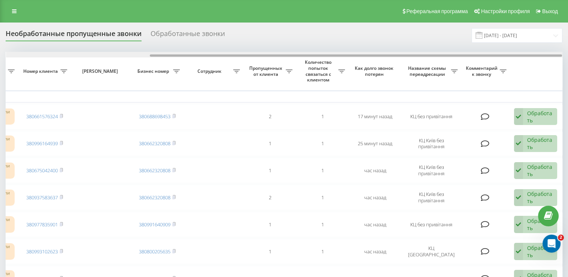
drag, startPoint x: 237, startPoint y: 55, endPoint x: 405, endPoint y: 70, distance: 168.7
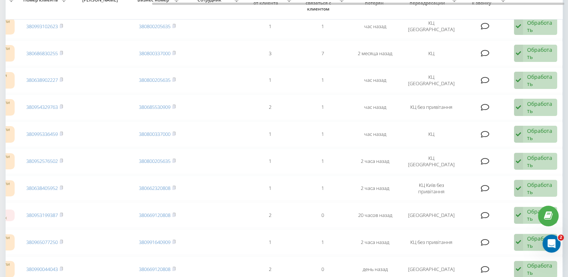
scroll to position [0, 0]
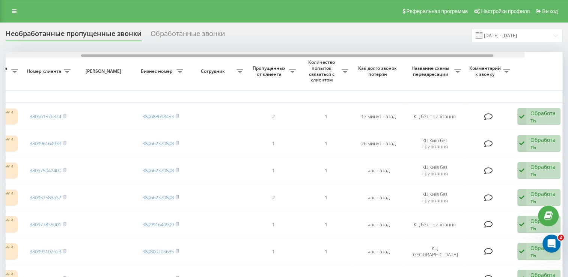
drag, startPoint x: 246, startPoint y: 56, endPoint x: 416, endPoint y: 68, distance: 169.6
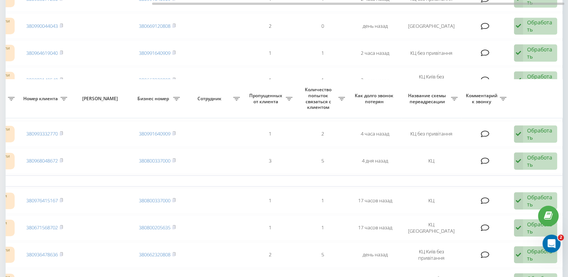
scroll to position [450, 0]
